Goal: Transaction & Acquisition: Purchase product/service

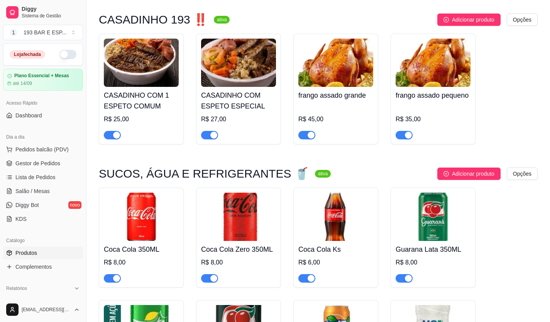
scroll to position [965, 0]
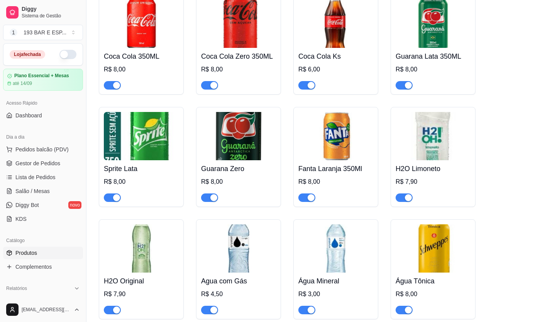
drag, startPoint x: 0, startPoint y: 0, endPoint x: 323, endPoint y: 272, distance: 422.3
click at [323, 276] on h4 "Água Mineral" at bounding box center [335, 281] width 75 height 11
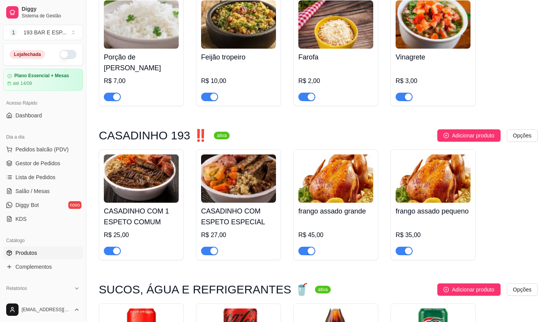
scroll to position [695, 0]
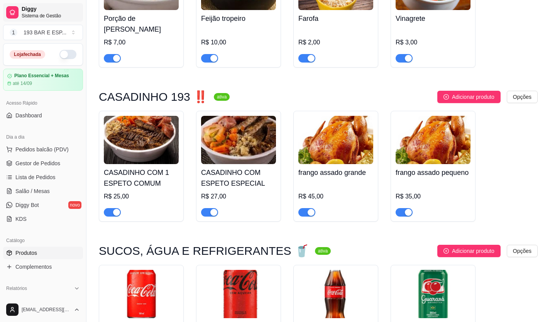
click at [53, 13] on span "Sistema de Gestão" at bounding box center [51, 16] width 58 height 6
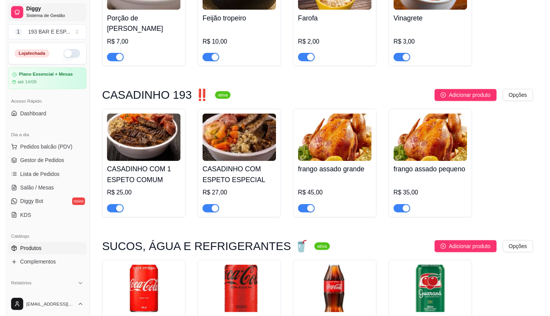
scroll to position [375, 0]
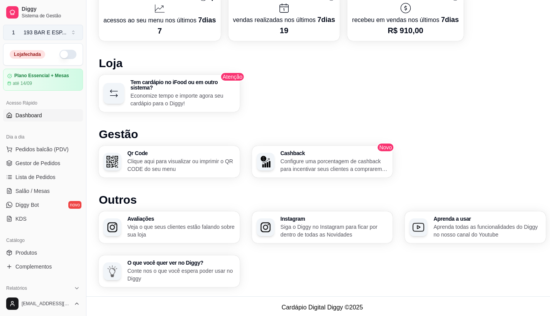
click at [71, 34] on button "1 193 BAR E ESP ..." at bounding box center [43, 32] width 80 height 15
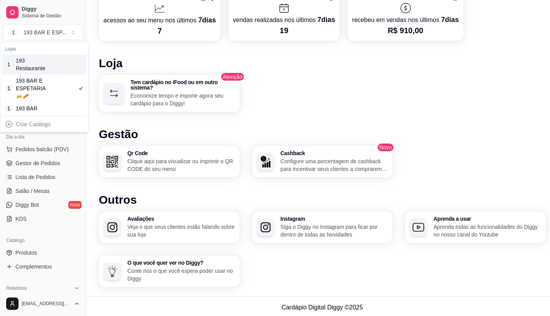
click at [40, 61] on div "193 Restaurante" at bounding box center [33, 64] width 35 height 15
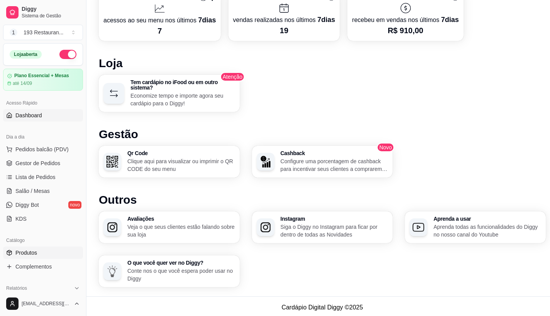
click at [27, 251] on span "Produtos" at bounding box center [26, 253] width 22 height 8
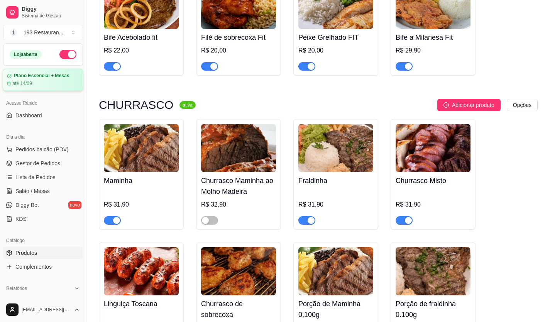
scroll to position [1621, 0]
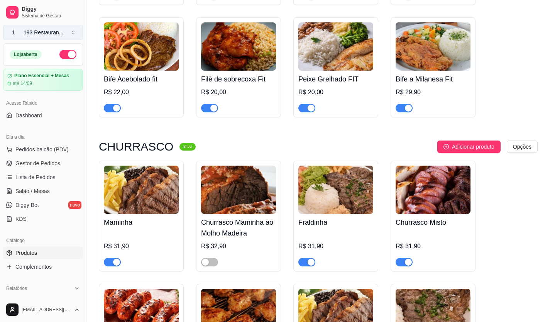
click at [68, 35] on button "1 193 Restauran ..." at bounding box center [43, 32] width 80 height 15
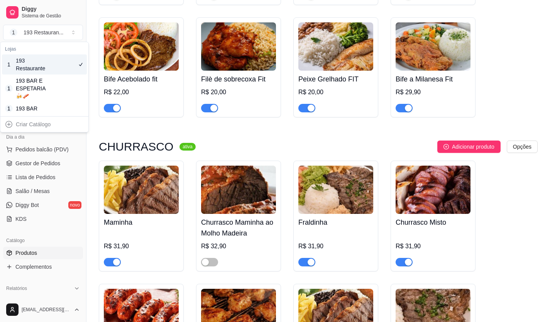
click at [45, 63] on div "193 Restaurante" at bounding box center [33, 64] width 35 height 15
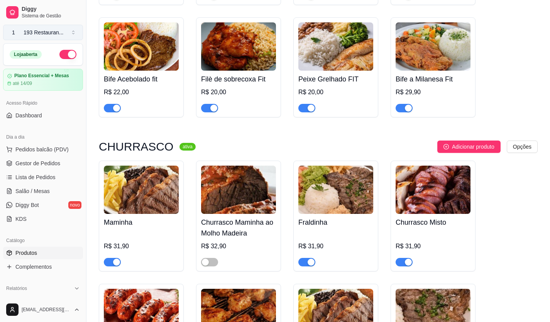
click at [66, 31] on button "1 193 Restauran ..." at bounding box center [43, 32] width 80 height 15
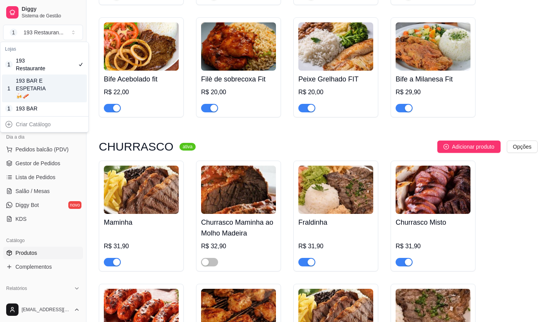
click at [46, 78] on div "193 BAR E ESPETARIA🍻🥓" at bounding box center [33, 88] width 35 height 23
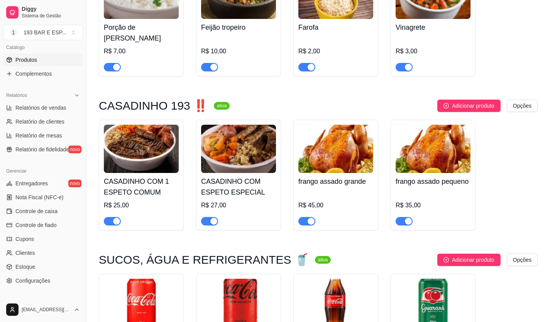
scroll to position [656, 0]
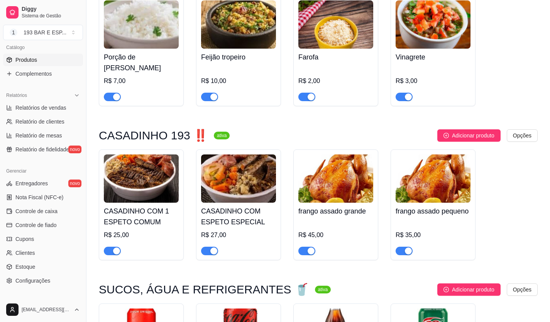
click at [429, 184] on img at bounding box center [433, 178] width 75 height 48
click at [427, 179] on img at bounding box center [433, 178] width 75 height 48
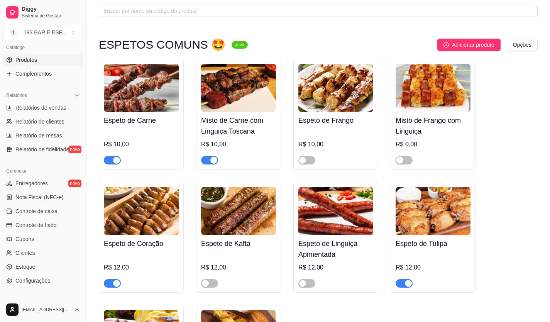
scroll to position [0, 0]
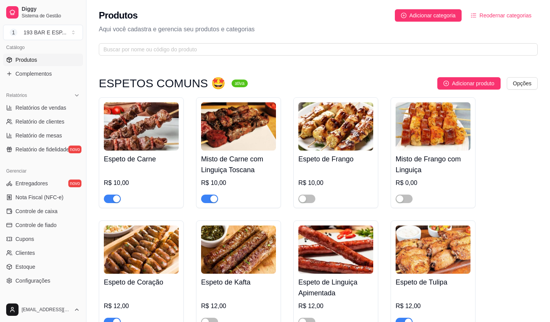
click at [24, 60] on span "Produtos" at bounding box center [26, 60] width 22 height 8
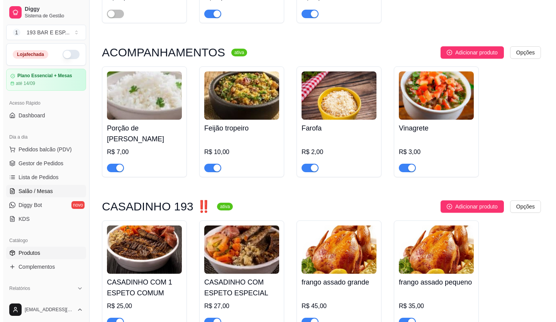
scroll to position [502, 0]
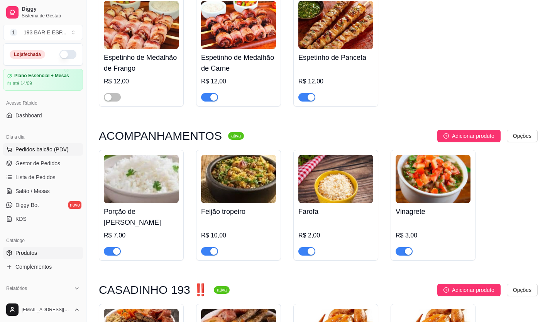
click at [63, 148] on span "Pedidos balcão (PDV)" at bounding box center [41, 149] width 53 height 8
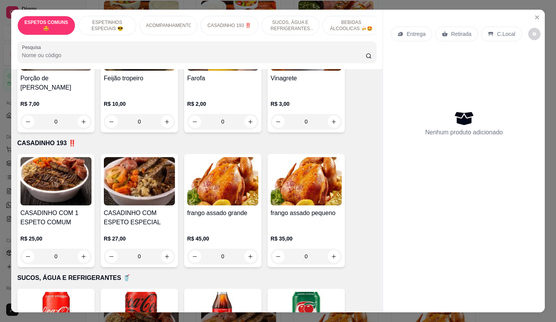
scroll to position [424, 0]
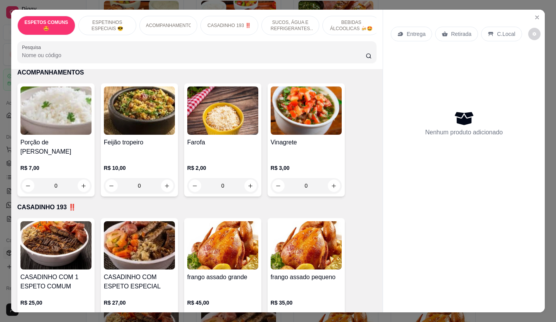
click at [316, 238] on img at bounding box center [306, 245] width 71 height 48
click at [323, 235] on img at bounding box center [306, 245] width 71 height 48
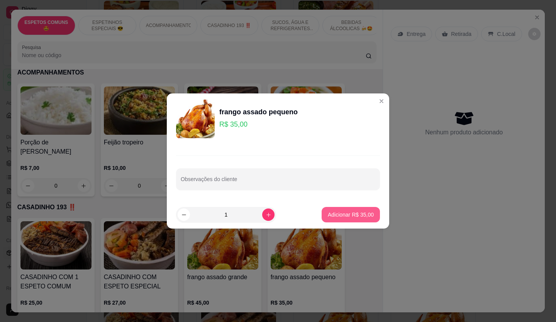
click at [328, 215] on p "Adicionar R$ 35,00" at bounding box center [351, 215] width 46 height 8
type input "1"
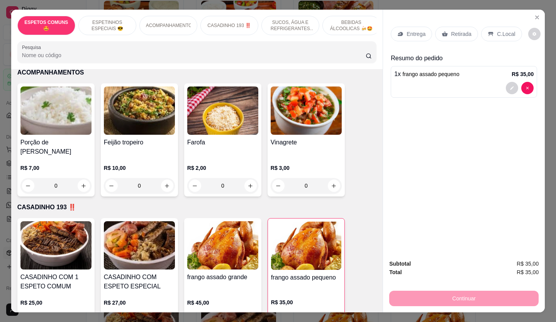
click at [453, 33] on p "Retirada" at bounding box center [461, 34] width 20 height 8
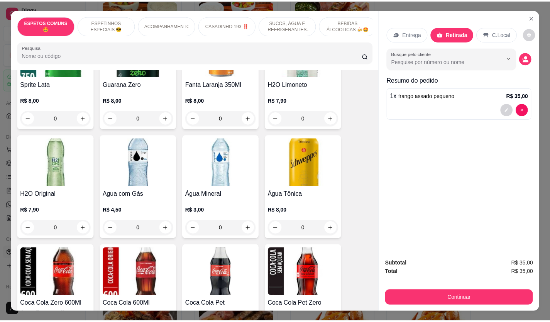
scroll to position [849, 0]
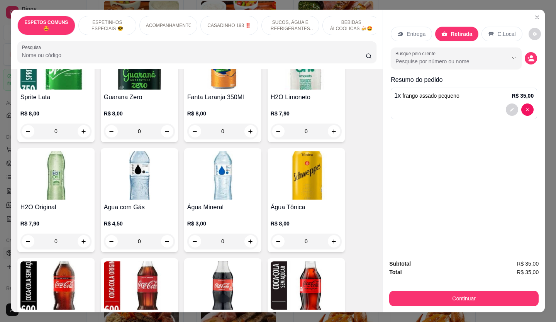
click at [162, 233] on div "0" at bounding box center [139, 240] width 71 height 15
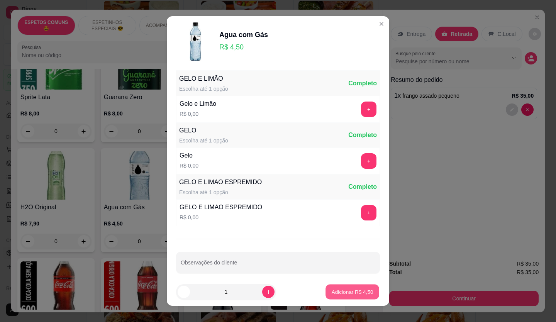
click at [330, 296] on button "Adicionar R$ 4,50" at bounding box center [352, 291] width 54 height 15
type input "1"
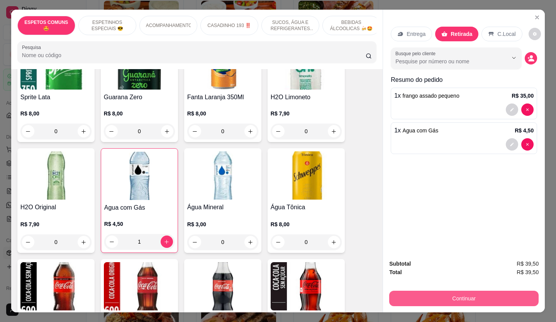
click at [465, 291] on button "Continuar" at bounding box center [463, 298] width 149 height 15
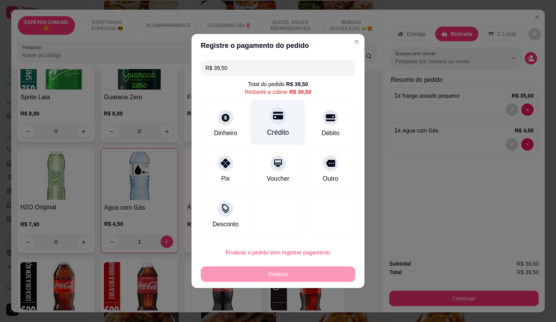
click at [269, 120] on div at bounding box center [277, 115] width 17 height 17
type input "R$ 0,00"
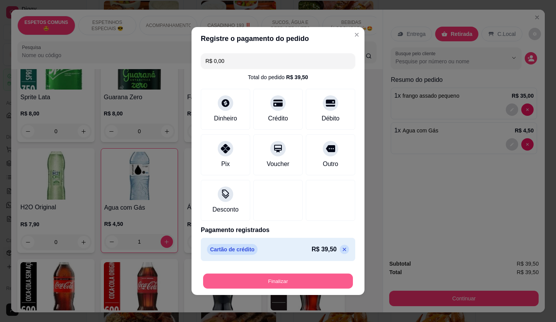
click at [282, 282] on button "Finalizar" at bounding box center [278, 281] width 150 height 15
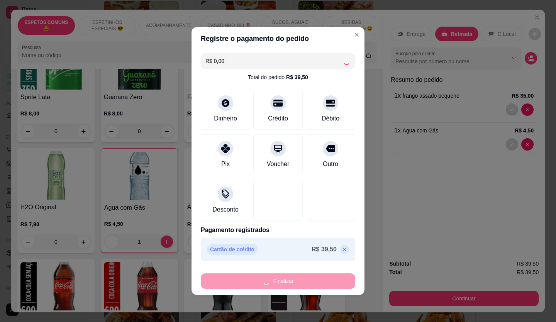
type input "0"
type input "-R$ 39,50"
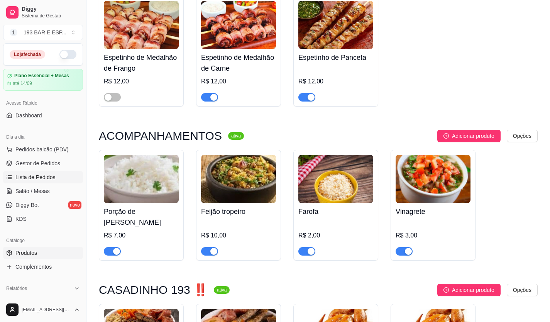
drag, startPoint x: 98, startPoint y: 320, endPoint x: 52, endPoint y: 176, distance: 151.5
click at [52, 176] on span "Lista de Pedidos" at bounding box center [35, 177] width 40 height 8
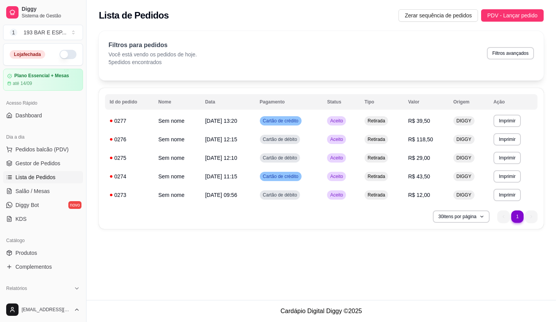
click at [68, 50] on button "button" at bounding box center [67, 54] width 17 height 9
click at [19, 254] on span "Produtos" at bounding box center [26, 253] width 22 height 8
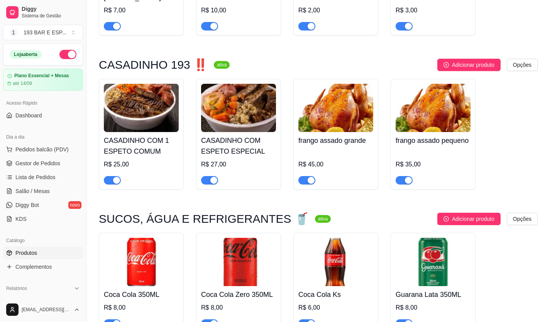
scroll to position [733, 0]
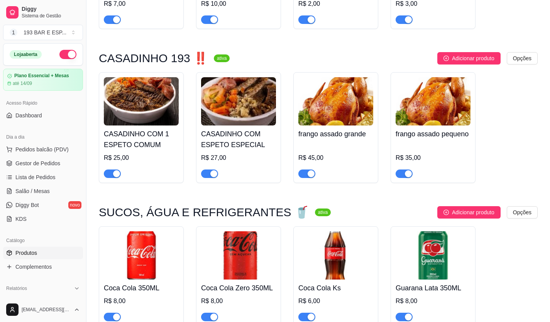
click at [420, 105] on img at bounding box center [433, 101] width 75 height 48
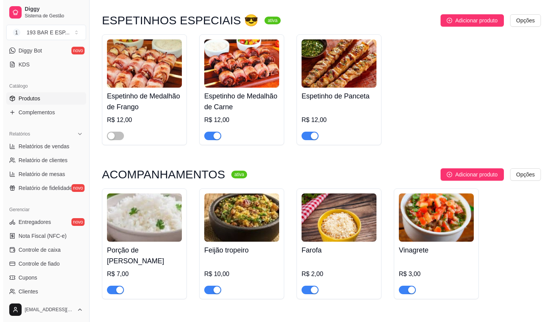
scroll to position [0, 0]
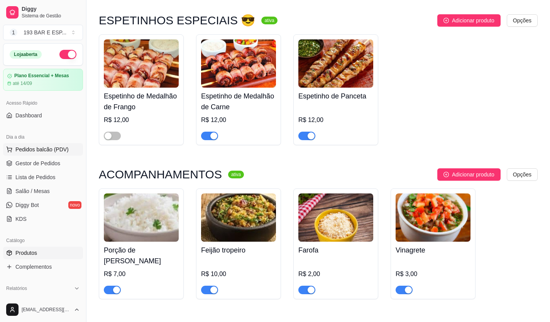
click at [36, 150] on span "Pedidos balcão (PDV)" at bounding box center [41, 149] width 53 height 8
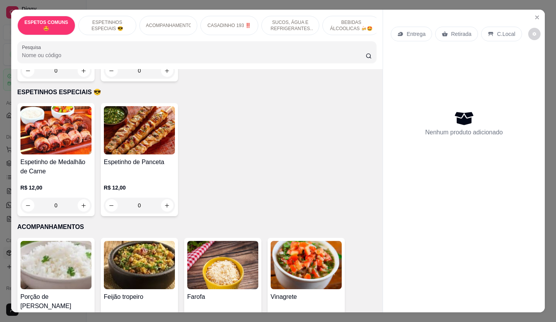
scroll to position [347, 0]
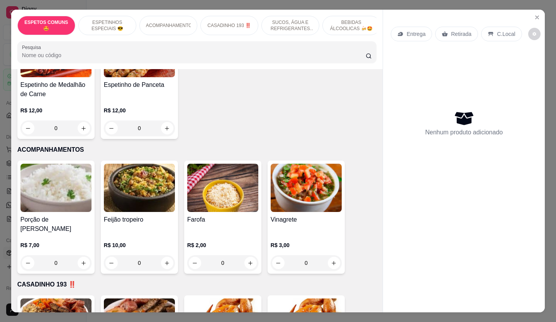
click at [48, 194] on img at bounding box center [55, 188] width 71 height 48
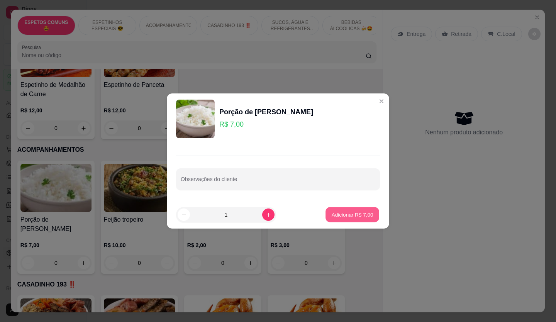
click at [333, 213] on p "Adicionar R$ 7,00" at bounding box center [352, 214] width 42 height 7
type input "1"
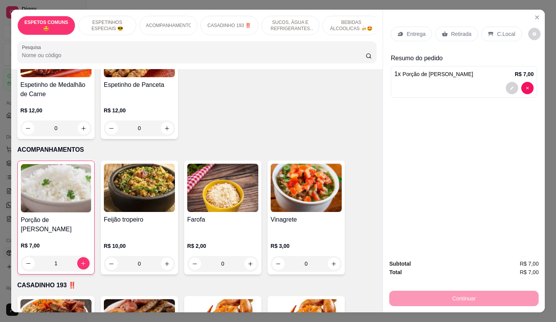
click at [455, 27] on div "Retirada" at bounding box center [456, 34] width 43 height 15
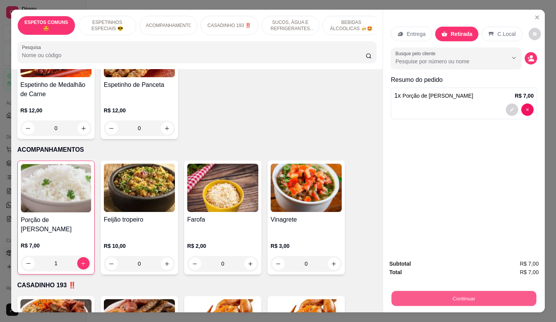
click at [423, 295] on button "Continuar" at bounding box center [463, 298] width 145 height 15
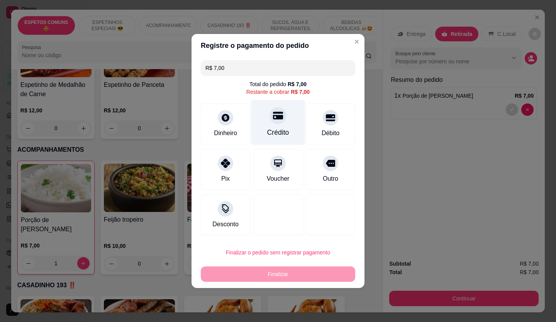
click at [274, 129] on div "Crédito" at bounding box center [278, 132] width 22 height 10
type input "R$ 0,00"
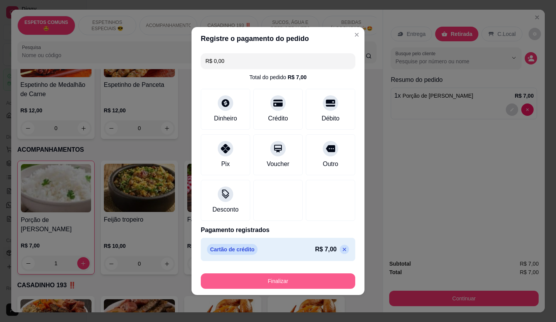
click at [250, 284] on button "Finalizar" at bounding box center [278, 280] width 154 height 15
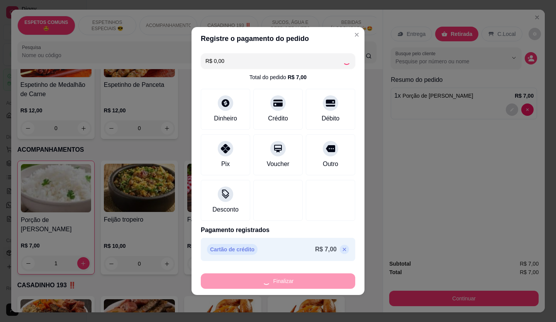
type input "0"
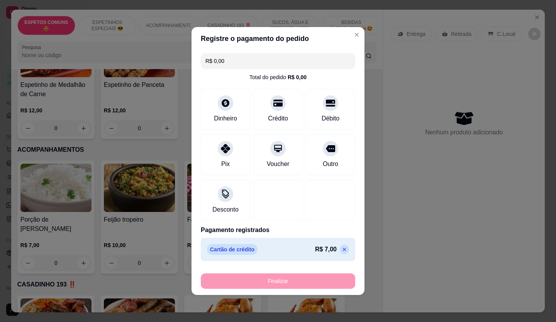
type input "-R$ 7,00"
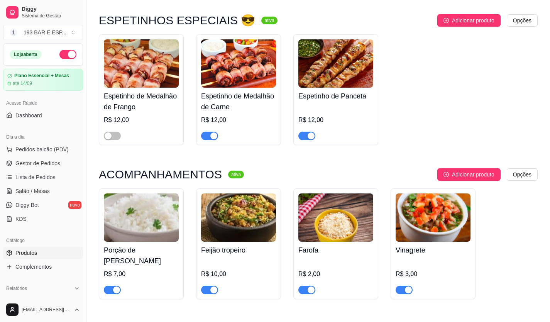
click at [147, 210] on img at bounding box center [141, 217] width 75 height 48
click at [46, 145] on span "Pedidos balcão (PDV)" at bounding box center [41, 149] width 53 height 8
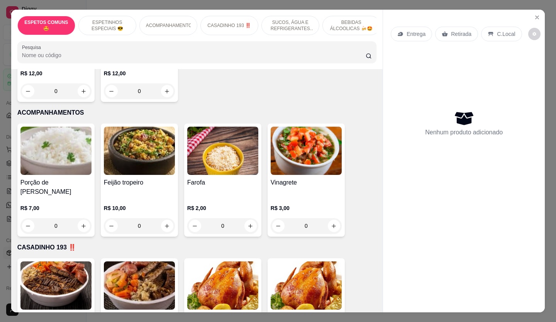
scroll to position [386, 0]
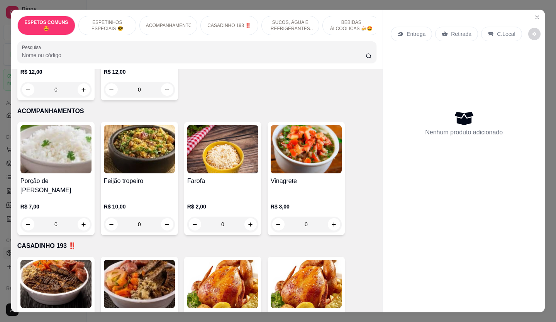
click at [42, 152] on img at bounding box center [55, 149] width 71 height 48
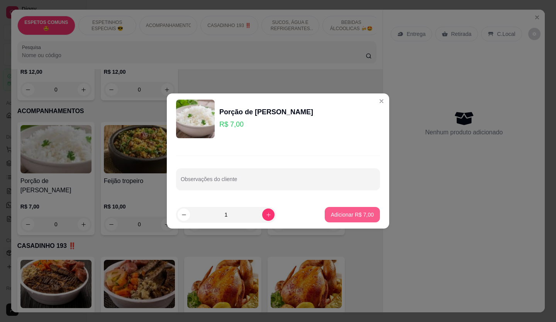
click at [334, 213] on p "Adicionar R$ 7,00" at bounding box center [352, 215] width 43 height 8
type input "1"
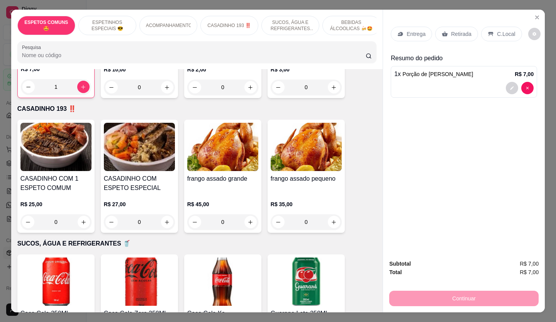
scroll to position [528, 0]
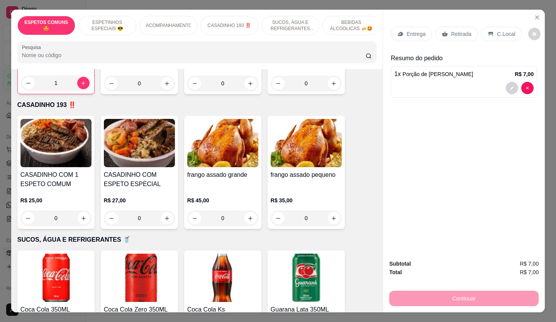
click at [288, 145] on img at bounding box center [306, 143] width 71 height 48
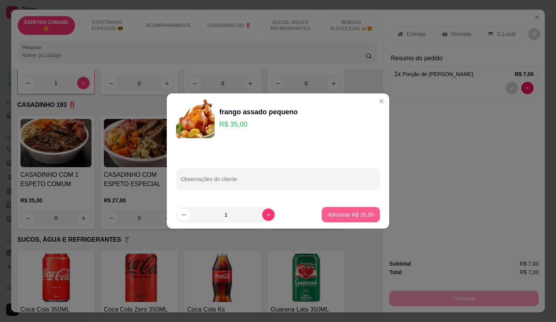
click at [351, 212] on p "Adicionar R$ 35,00" at bounding box center [351, 215] width 46 height 8
type input "1"
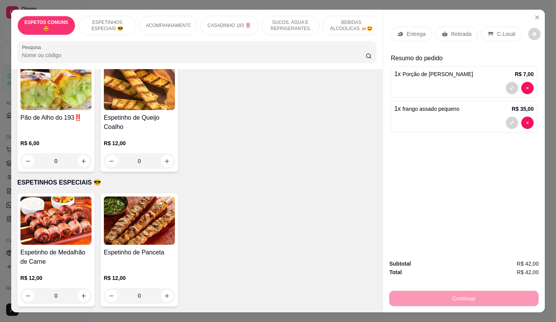
scroll to position [0, 0]
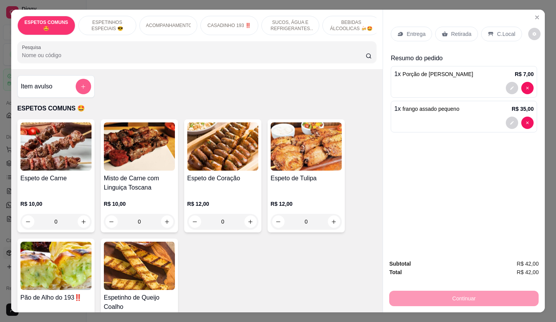
click at [82, 90] on icon "add-separate-item" at bounding box center [83, 87] width 6 height 6
click at [105, 20] on p "ESPETINHOS ESPECIAIS 😎" at bounding box center [107, 25] width 45 height 12
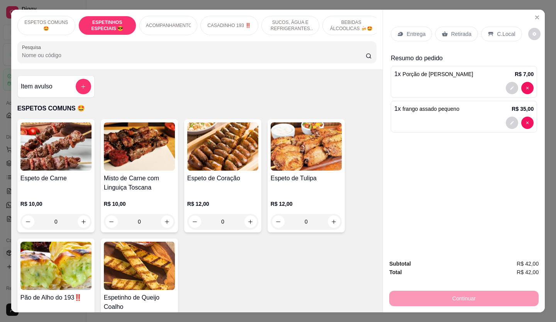
click at [184, 22] on p "ACOMPANHAMENTOS" at bounding box center [168, 25] width 45 height 6
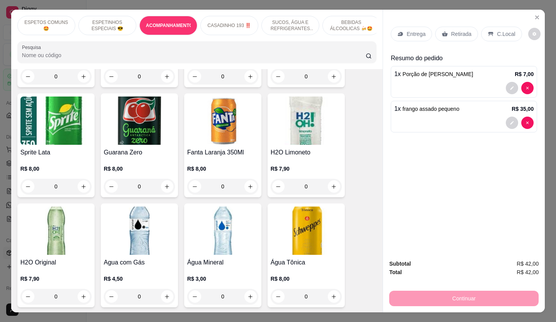
scroll to position [617, 0]
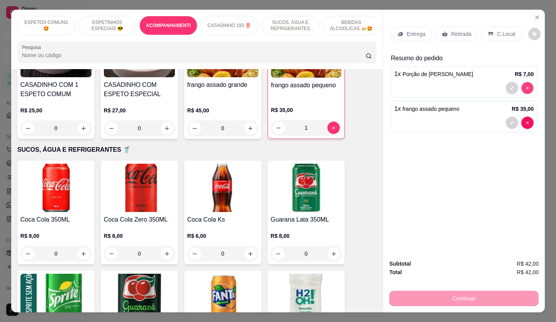
type input "0"
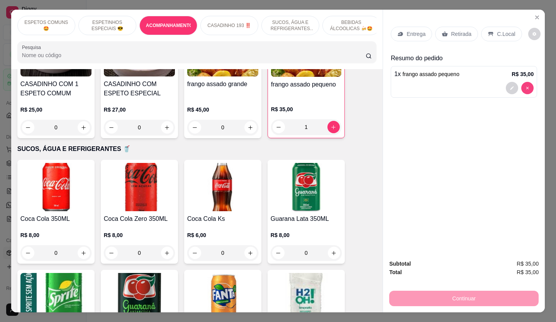
scroll to position [617, 0]
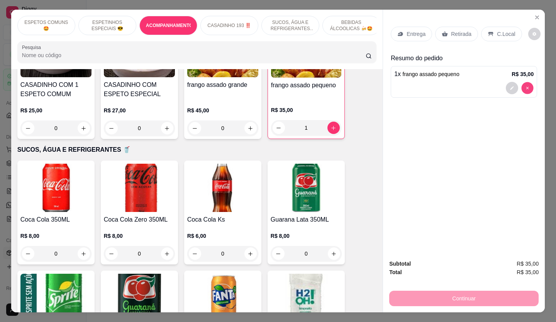
type input "0"
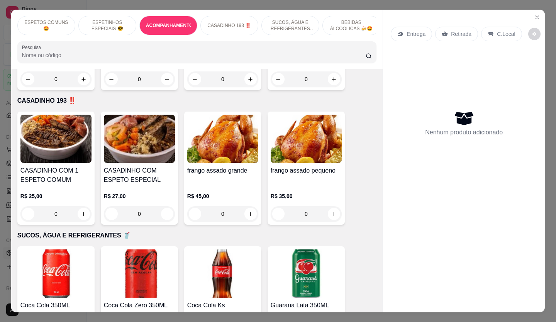
scroll to position [462, 0]
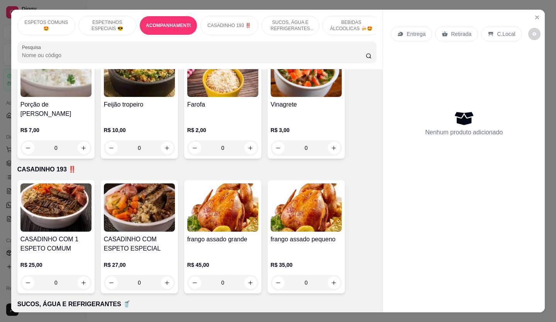
click at [196, 196] on img at bounding box center [222, 207] width 71 height 48
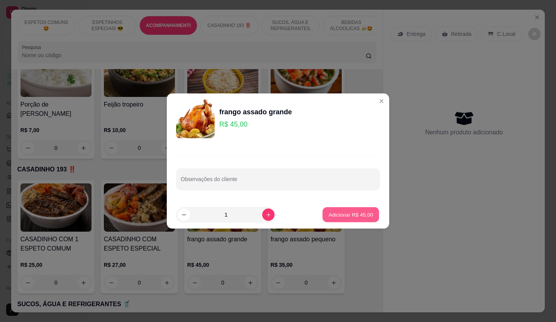
click at [344, 211] on p "Adicionar R$ 45,00" at bounding box center [350, 214] width 45 height 7
type input "1"
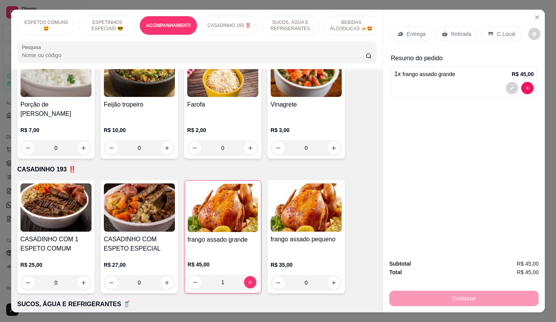
click at [454, 31] on p "Retirada" at bounding box center [461, 34] width 20 height 8
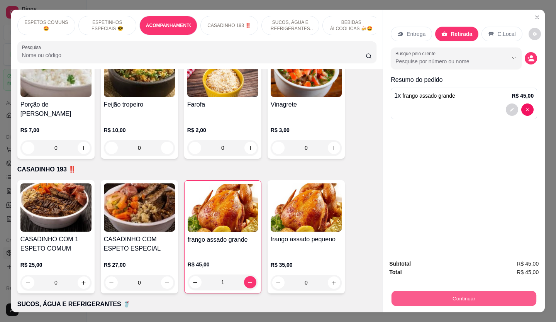
click at [477, 296] on button "Continuar" at bounding box center [463, 298] width 145 height 15
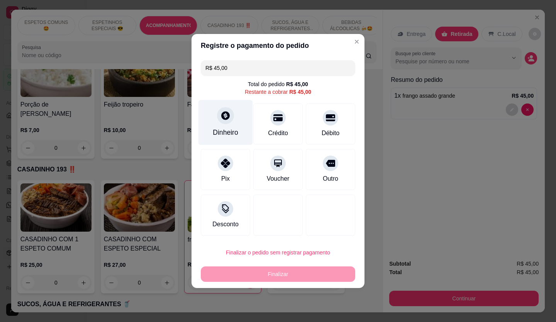
click at [227, 124] on div "Dinheiro" at bounding box center [225, 122] width 54 height 45
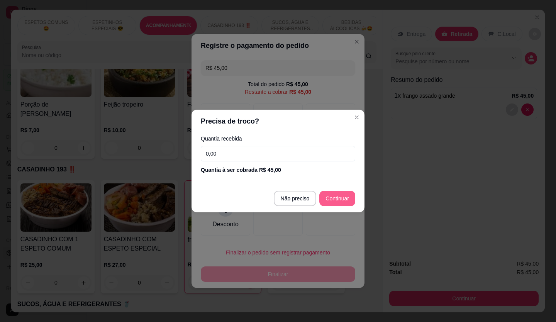
type input "R$ 0,00"
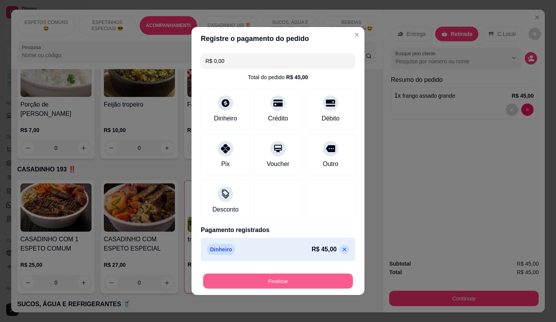
click at [292, 279] on button "Finalizar" at bounding box center [278, 281] width 150 height 15
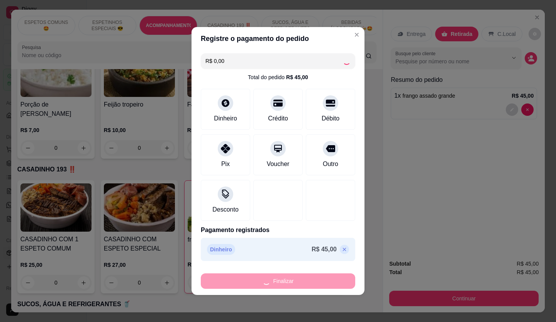
type input "0"
type input "-R$ 45,00"
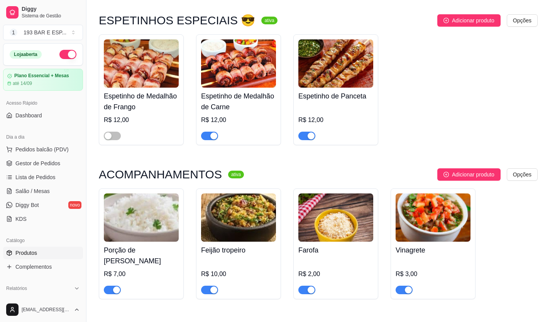
click at [137, 211] on img at bounding box center [141, 217] width 75 height 48
click at [49, 149] on span "Pedidos balcão (PDV)" at bounding box center [41, 149] width 53 height 8
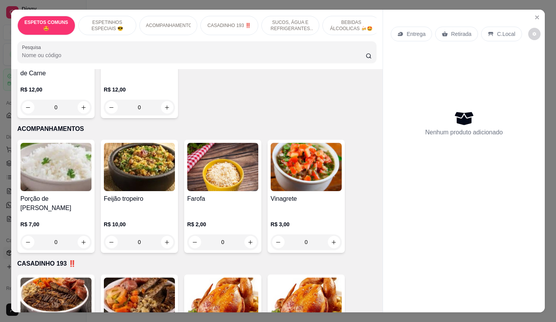
scroll to position [386, 0]
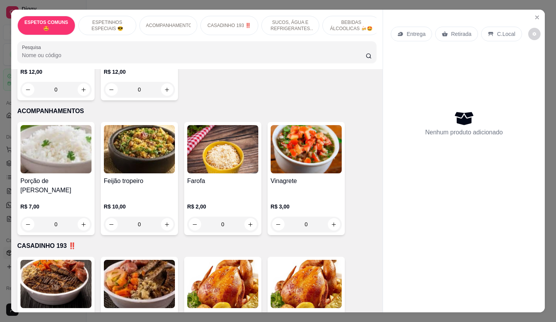
click at [53, 146] on img at bounding box center [55, 149] width 71 height 48
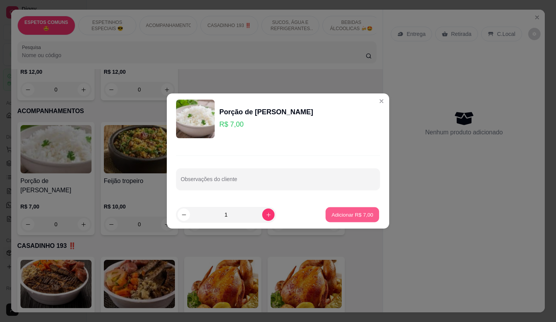
click at [353, 209] on button "Adicionar R$ 7,00" at bounding box center [352, 214] width 54 height 15
type input "1"
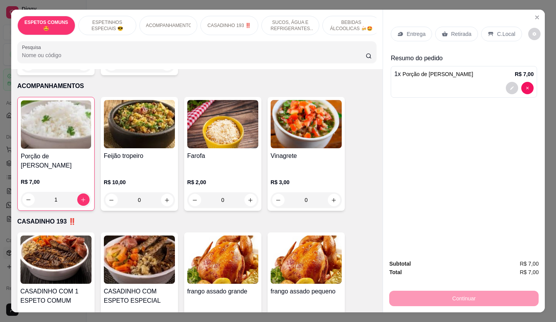
scroll to position [424, 0]
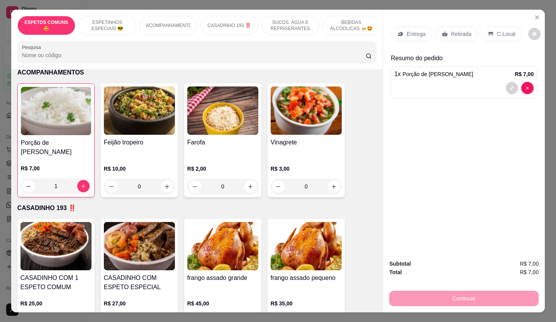
click at [306, 242] on img at bounding box center [306, 246] width 71 height 48
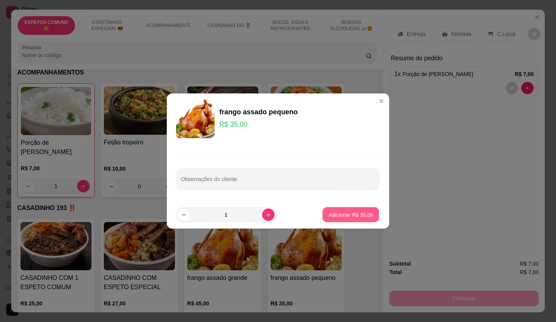
click at [347, 213] on p "Adicionar R$ 35,00" at bounding box center [350, 214] width 45 height 7
type input "1"
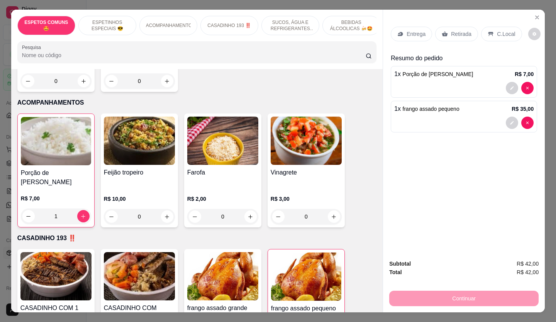
scroll to position [386, 0]
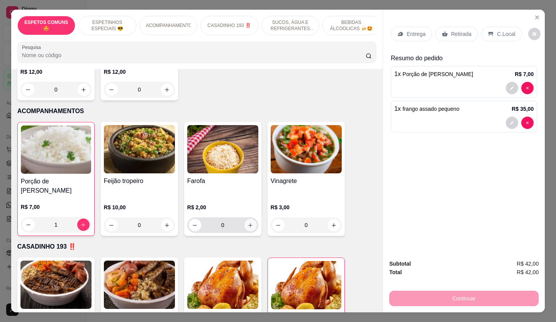
click at [251, 219] on button "increase-product-quantity" at bounding box center [250, 225] width 12 height 12
type input "1"
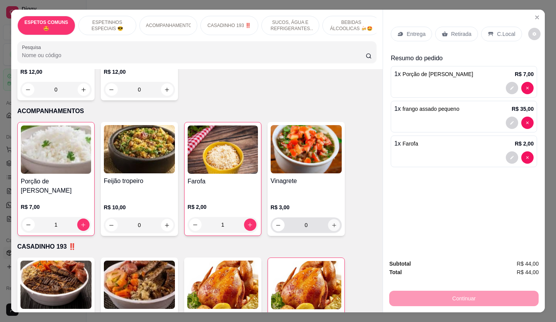
click at [333, 222] on icon "increase-product-quantity" at bounding box center [334, 225] width 6 height 6
type input "1"
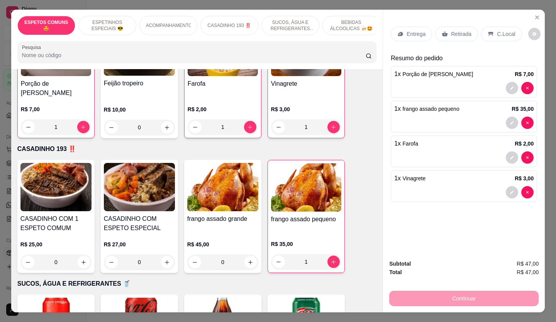
scroll to position [540, 0]
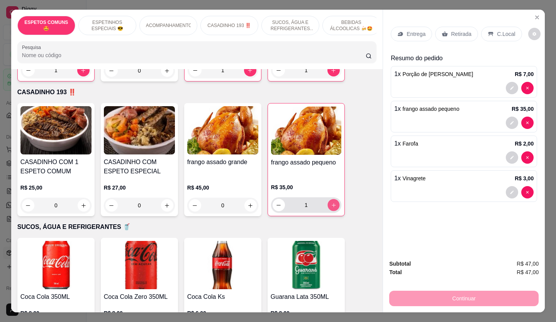
click at [331, 203] on icon "increase-product-quantity" at bounding box center [333, 205] width 4 height 4
type input "2"
click at [249, 203] on icon "increase-product-quantity" at bounding box center [250, 206] width 6 height 6
type input "1"
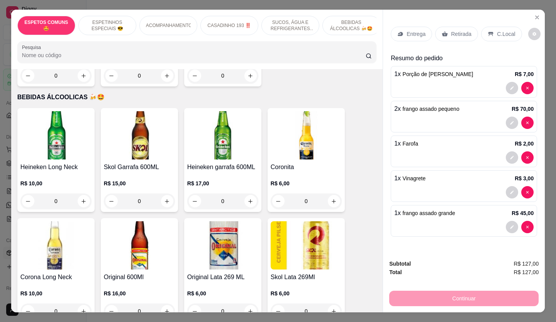
scroll to position [1466, 0]
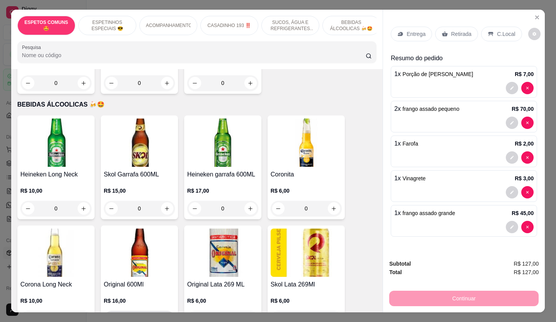
click at [164, 316] on icon "increase-product-quantity" at bounding box center [167, 319] width 6 height 6
type input "1"
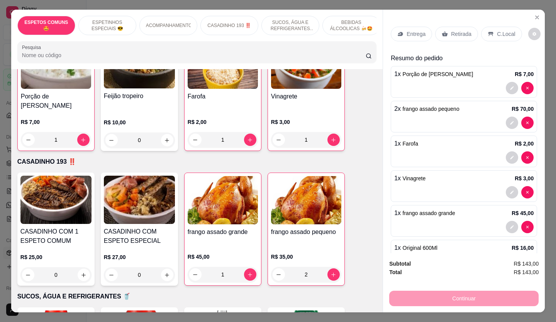
scroll to position [463, 0]
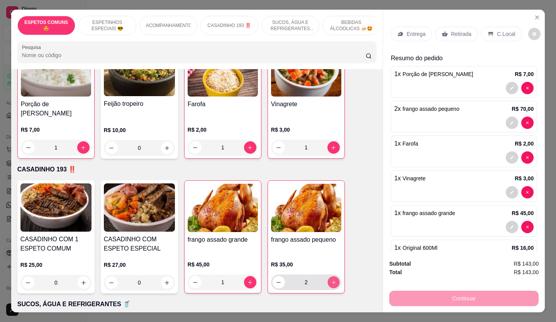
click at [333, 279] on button "increase-product-quantity" at bounding box center [333, 282] width 12 height 12
type input "3"
click at [247, 279] on icon "increase-product-quantity" at bounding box center [250, 282] width 6 height 6
click at [248, 279] on icon "increase-product-quantity" at bounding box center [250, 282] width 6 height 6
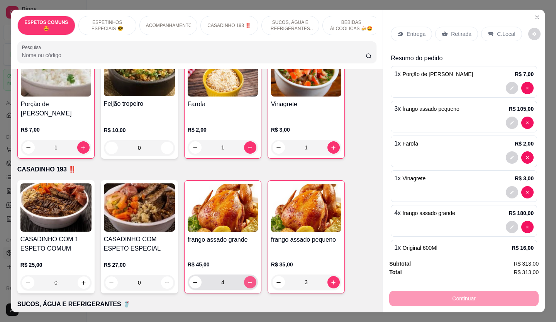
click at [248, 279] on icon "increase-product-quantity" at bounding box center [250, 282] width 6 height 6
type input "5"
click at [331, 279] on icon "increase-product-quantity" at bounding box center [334, 282] width 6 height 6
type input "4"
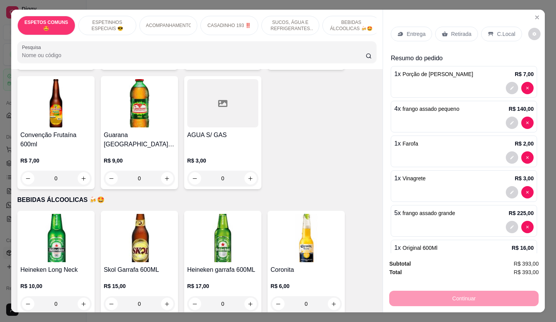
scroll to position [1389, 0]
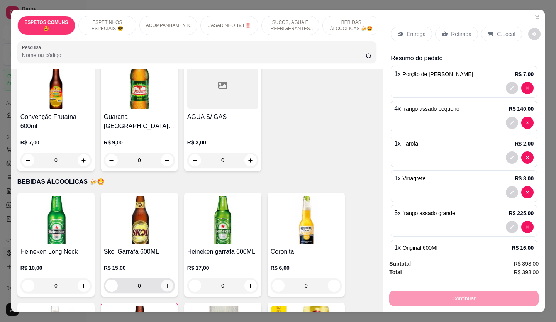
click at [164, 283] on icon "increase-product-quantity" at bounding box center [167, 286] width 6 height 6
type input "1"
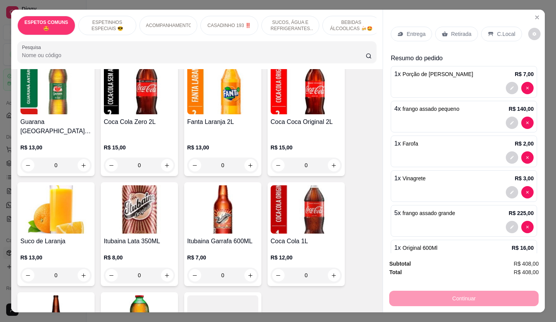
scroll to position [1158, 0]
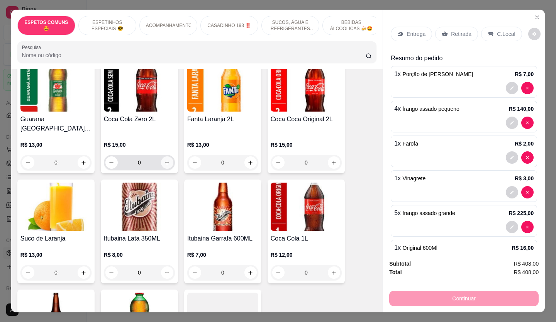
click at [164, 160] on icon "increase-product-quantity" at bounding box center [167, 163] width 6 height 6
type input "1"
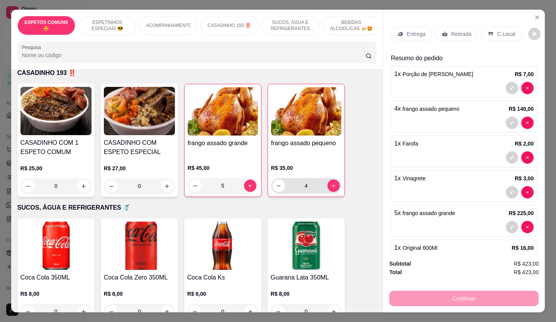
scroll to position [502, 0]
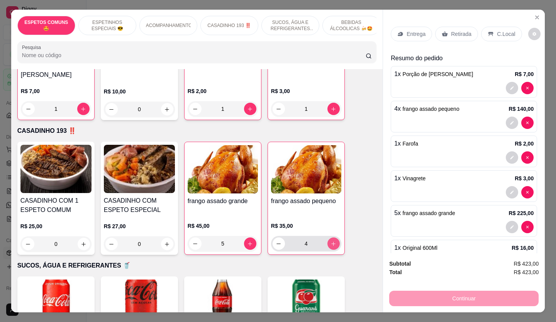
click at [330, 241] on button "increase-product-quantity" at bounding box center [333, 243] width 12 height 12
type input "5"
click at [247, 241] on button "increase-product-quantity" at bounding box center [250, 244] width 12 height 12
type input "6"
click at [333, 241] on icon "increase-product-quantity" at bounding box center [334, 244] width 6 height 6
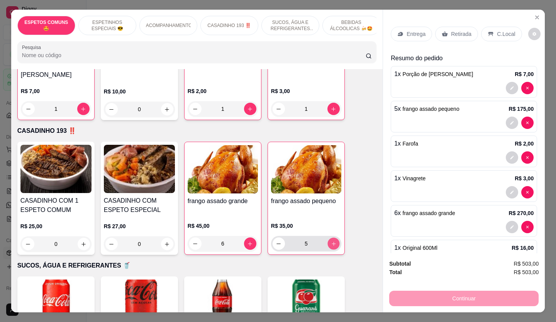
type input "6"
click at [250, 241] on icon "increase-product-quantity" at bounding box center [250, 244] width 6 height 6
type input "7"
click at [497, 30] on p "C.Local" at bounding box center [506, 34] width 18 height 8
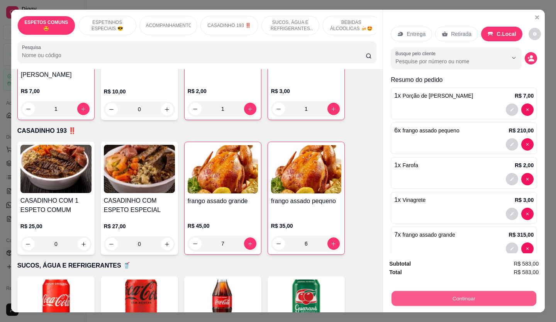
click at [468, 291] on button "Continuar" at bounding box center [463, 298] width 145 height 15
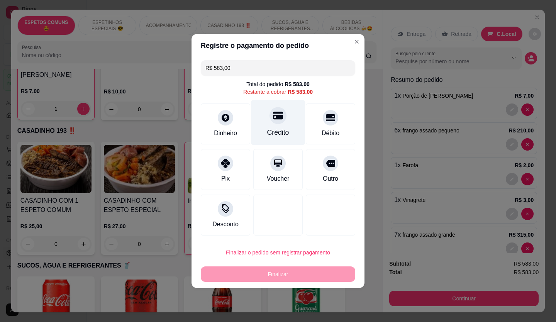
click at [272, 125] on div "Crédito" at bounding box center [278, 122] width 54 height 45
type input "R$ 0,00"
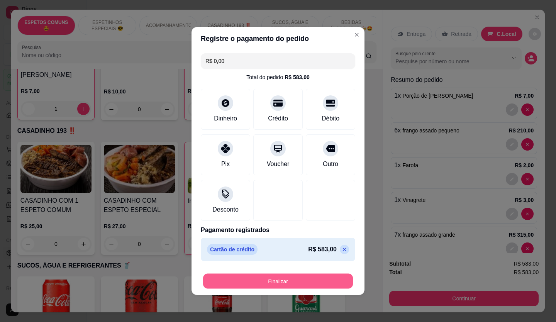
click at [271, 279] on button "Finalizar" at bounding box center [278, 281] width 150 height 15
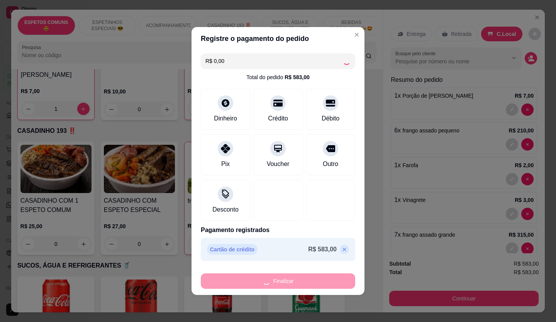
type input "0"
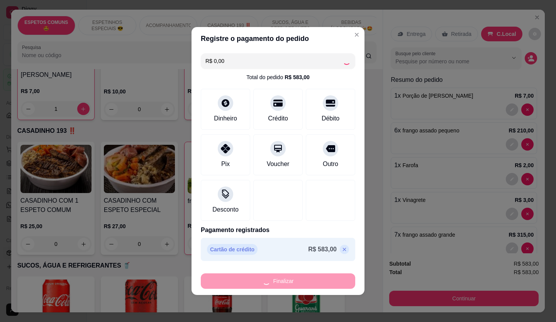
type input "0"
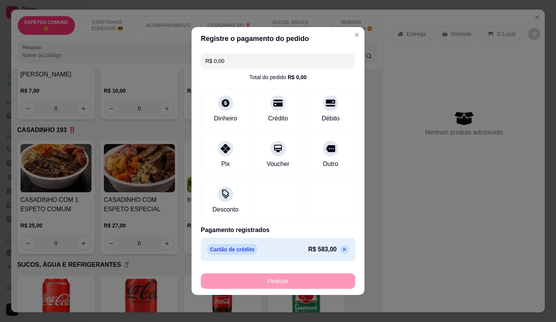
type input "-R$ 583,00"
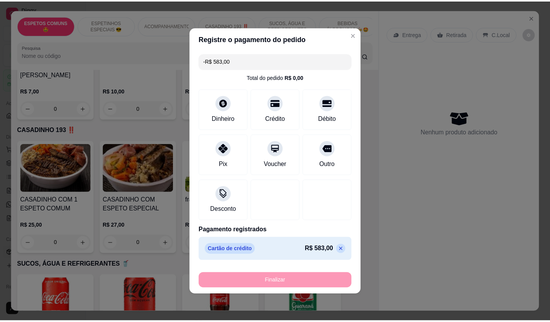
scroll to position [501, 0]
